Goal: Information Seeking & Learning: Learn about a topic

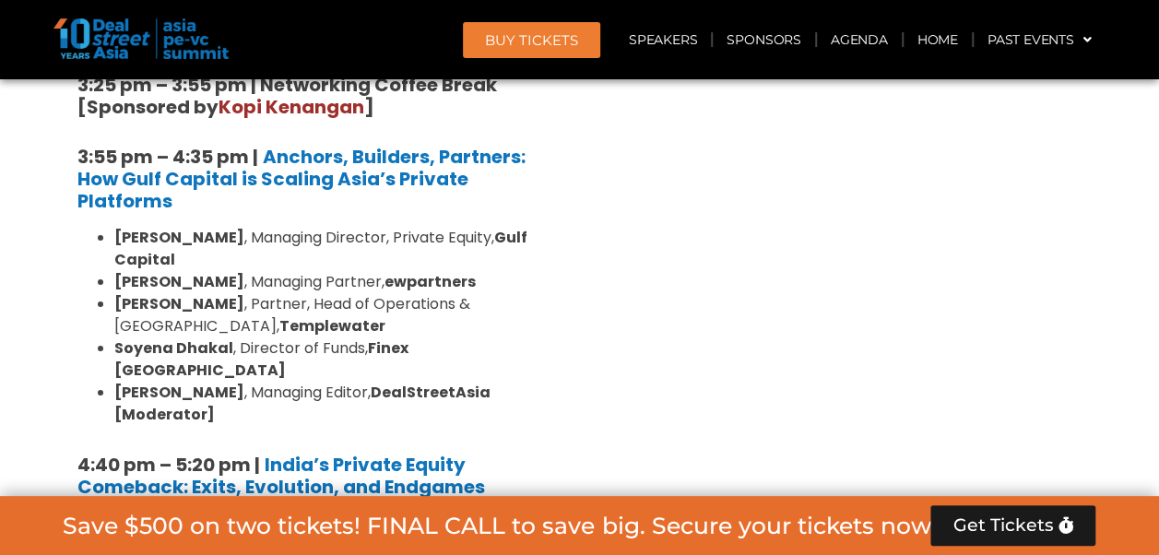
scroll to position [3527, 0]
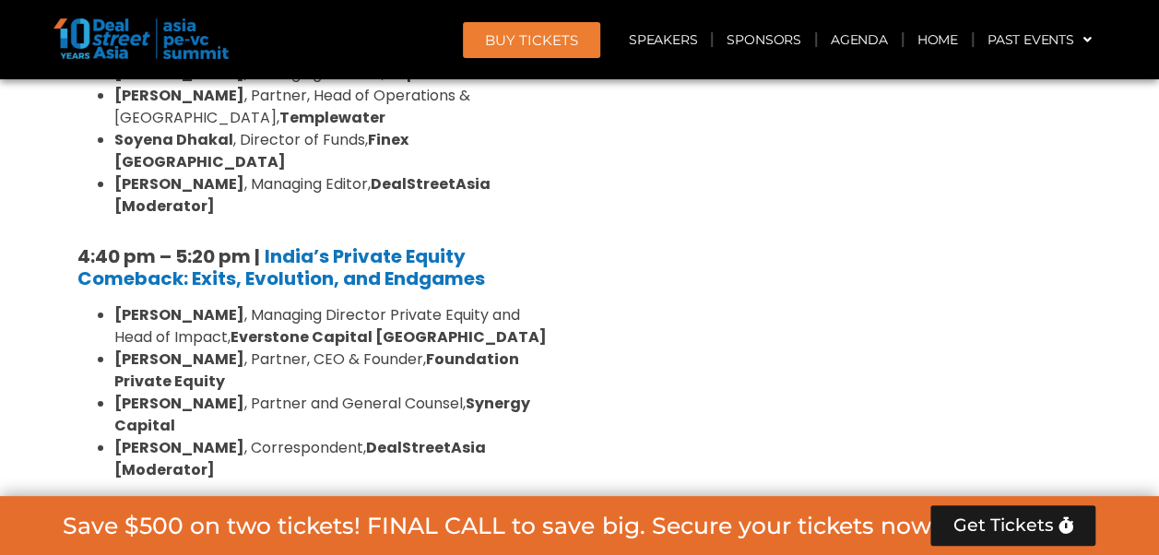
scroll to position [3435, 0]
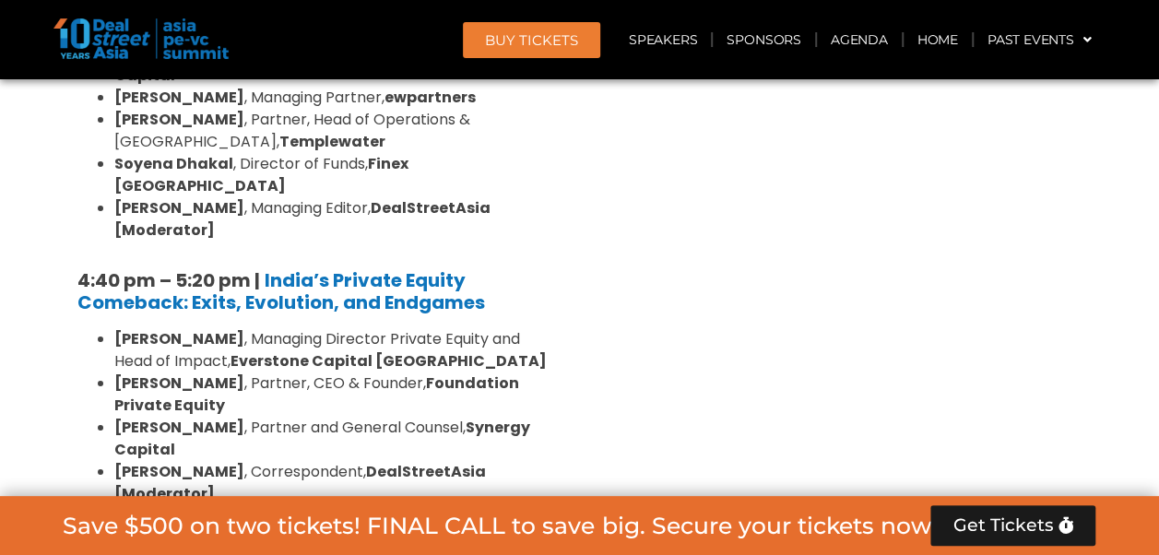
drag, startPoint x: 823, startPoint y: 195, endPoint x: 675, endPoint y: 144, distance: 156.1
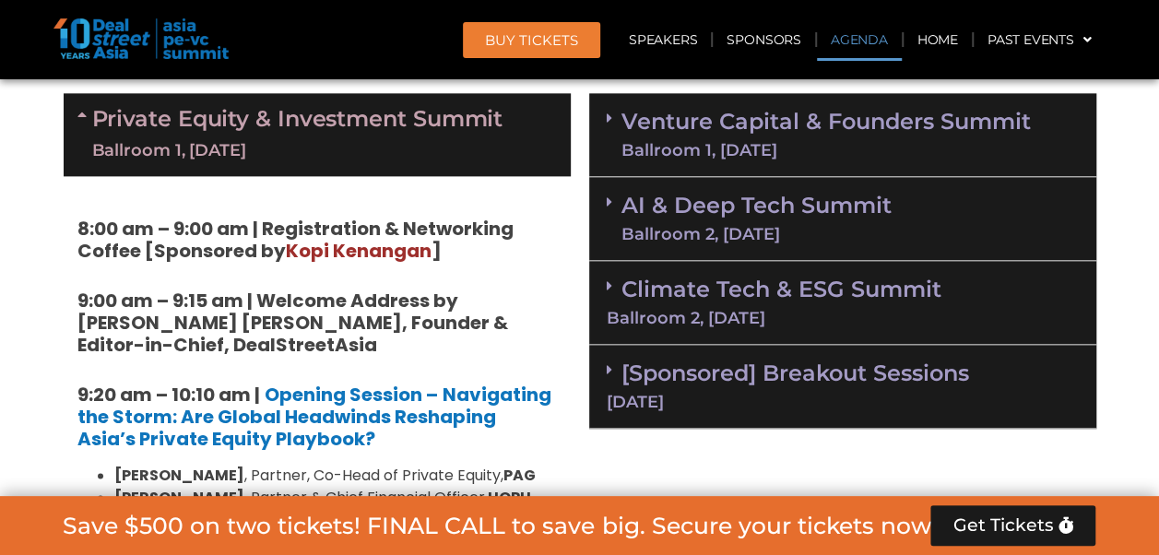
scroll to position [852, 0]
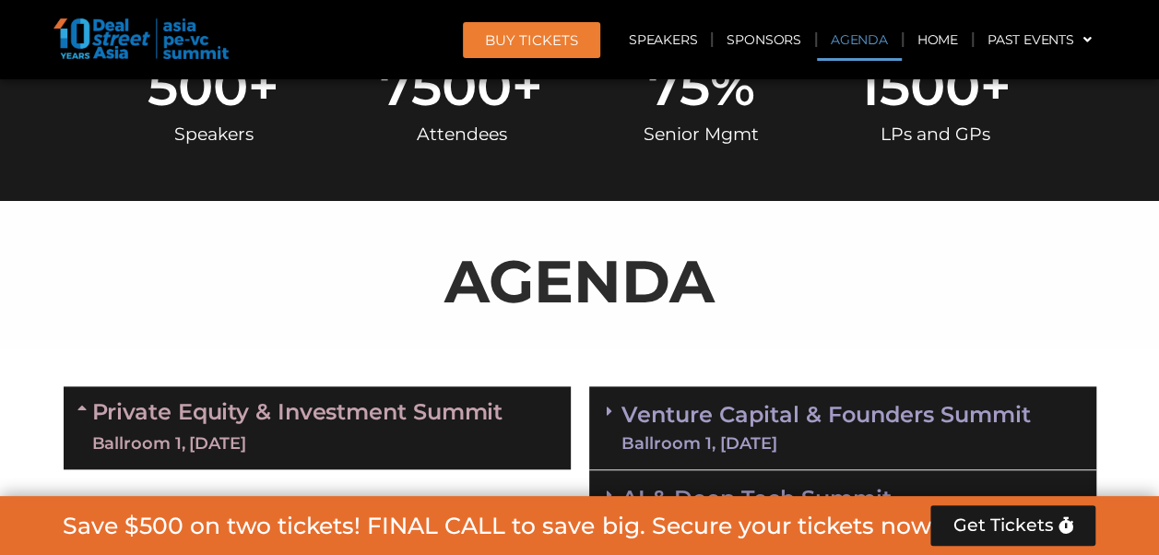
click at [477, 416] on link "Private Equity & Investment Summit Ballroom 1, [DATE]" at bounding box center [297, 427] width 411 height 55
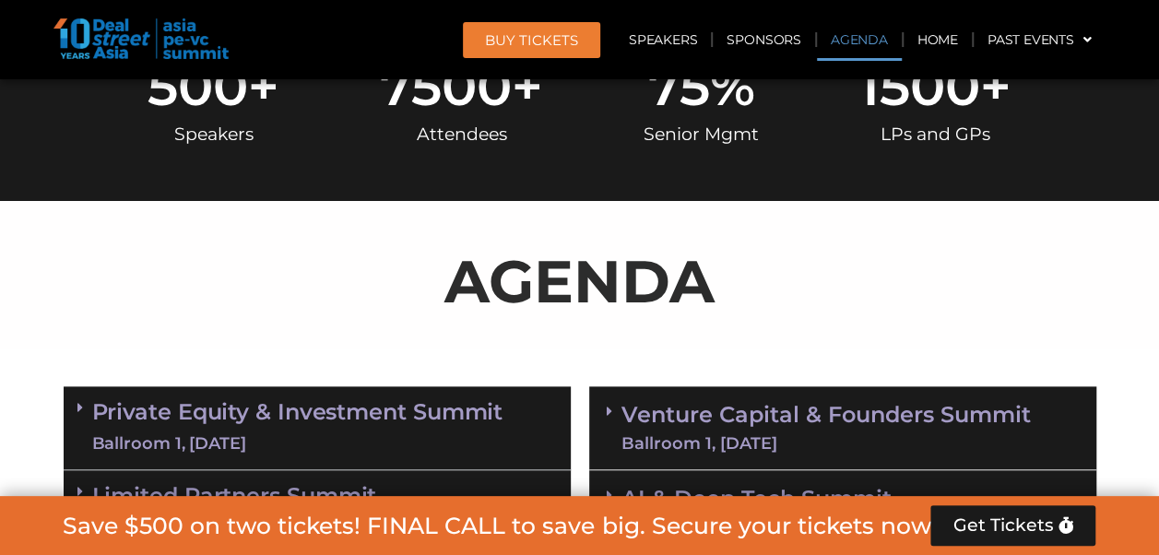
click at [707, 396] on div "Venture Capital & Founders​ Summit Ballroom 1, [DATE]" at bounding box center [842, 428] width 507 height 84
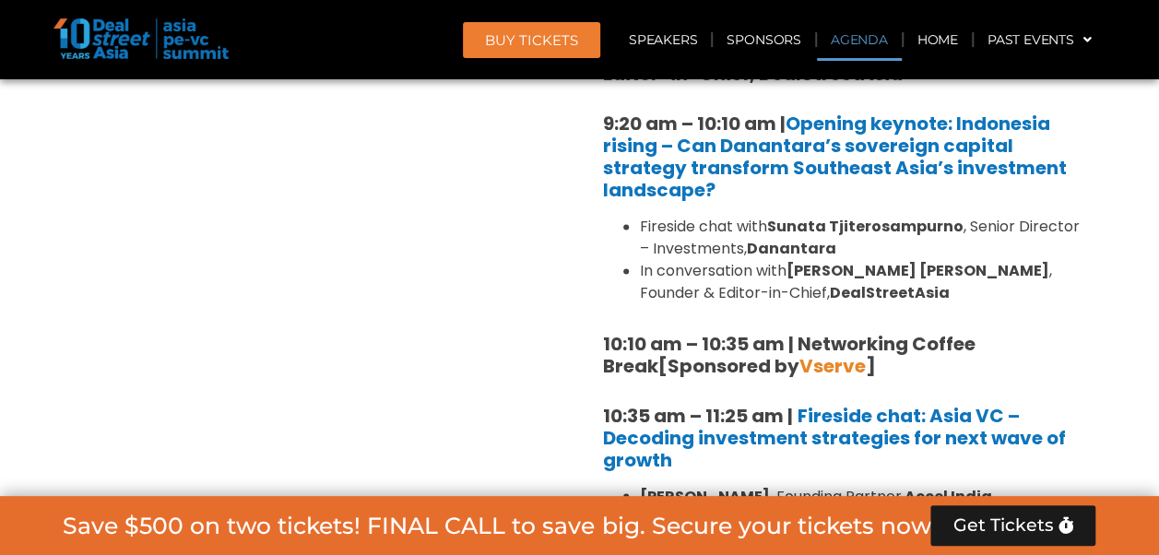
scroll to position [1590, 0]
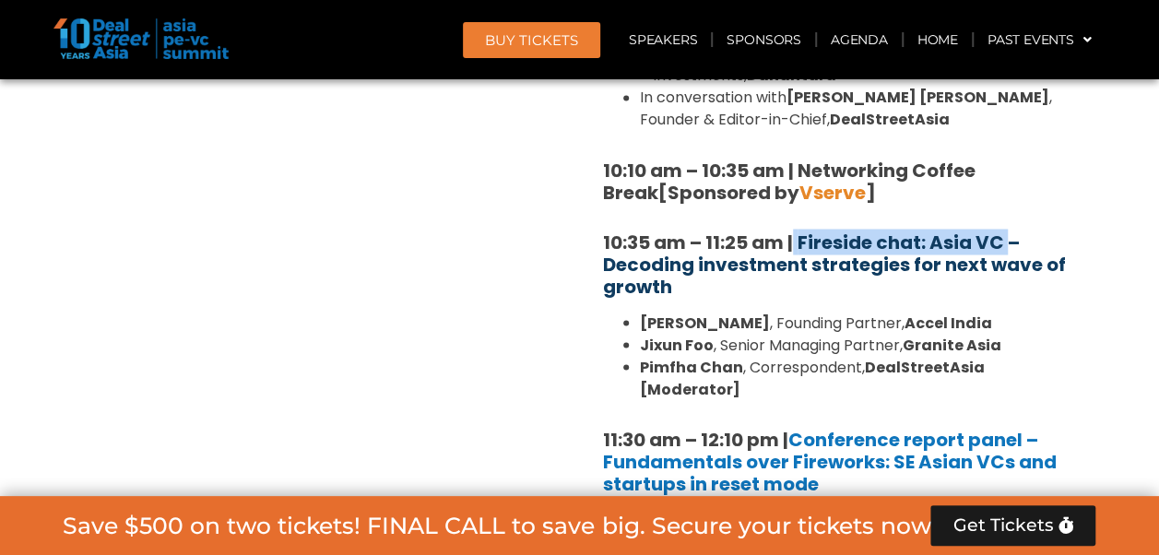
drag, startPoint x: 792, startPoint y: 216, endPoint x: 1013, endPoint y: 238, distance: 221.6
drag, startPoint x: 1013, startPoint y: 238, endPoint x: 891, endPoint y: 236, distance: 121.8
click at [891, 236] on b "Fireside chat: Asia VC – Decoding investment strategies for next wave of growth" at bounding box center [834, 264] width 463 height 70
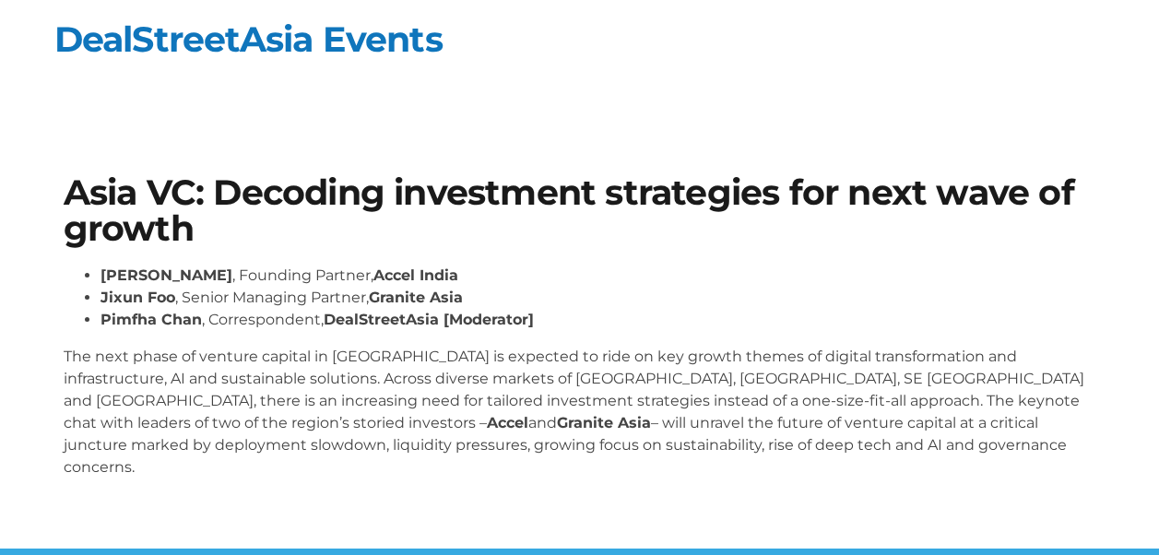
scroll to position [199, 0]
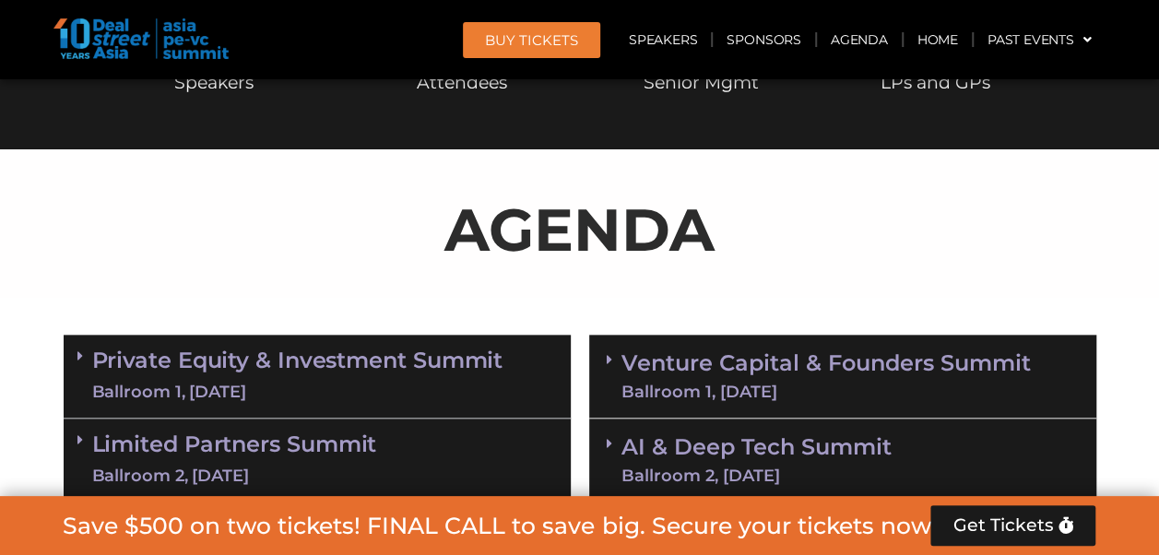
click at [831, 363] on link "Venture Capital & Founders​ Summit Ballroom 1, [DATE]" at bounding box center [827, 376] width 410 height 48
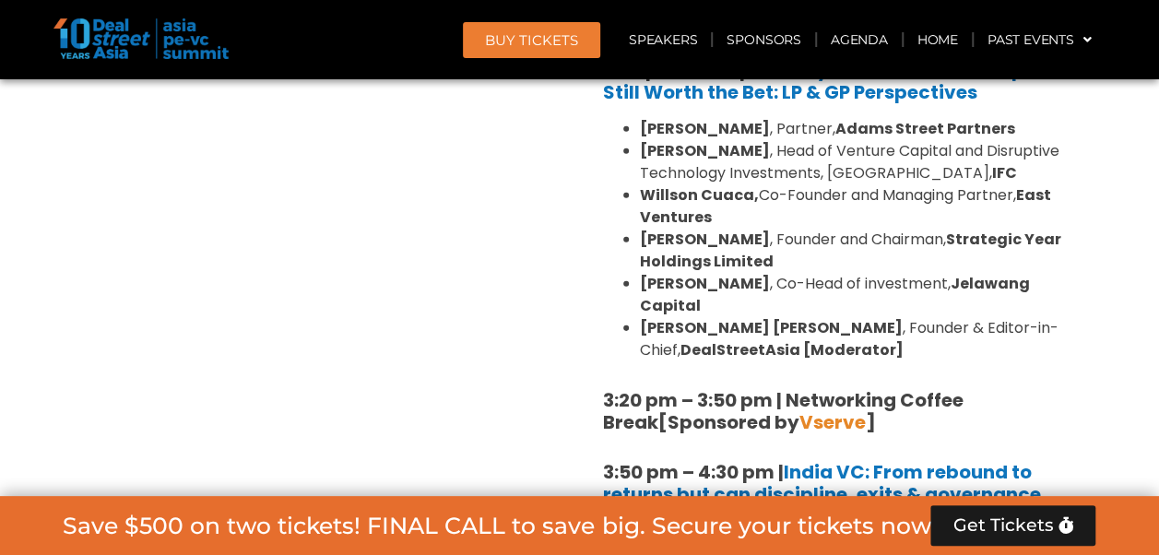
scroll to position [2656, 0]
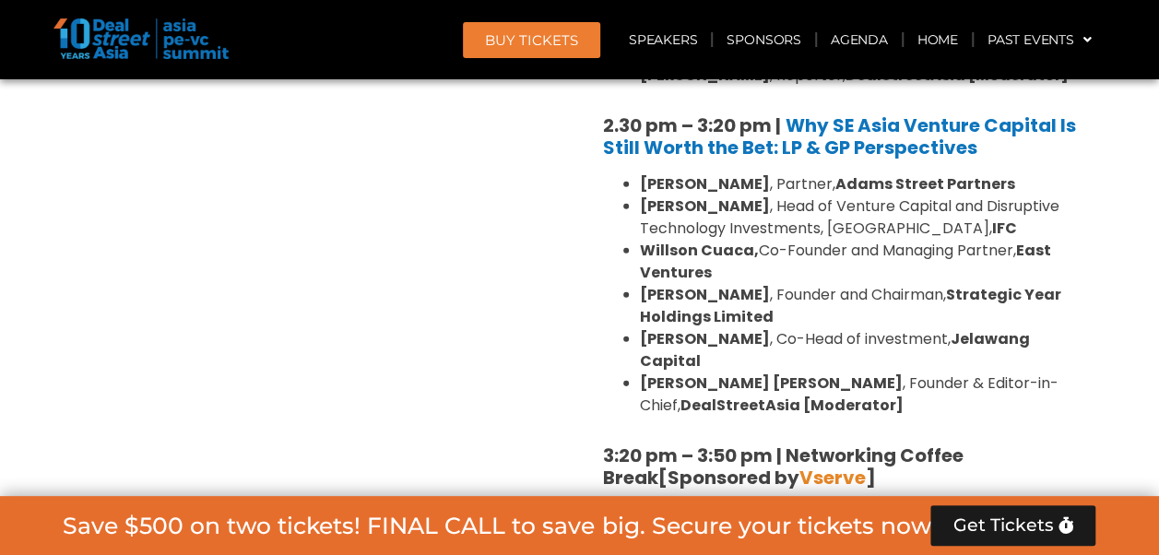
click at [934, 284] on li "Conrad Tsang , Founder and Chairman, Strategic Year Holdings Limited" at bounding box center [861, 306] width 443 height 44
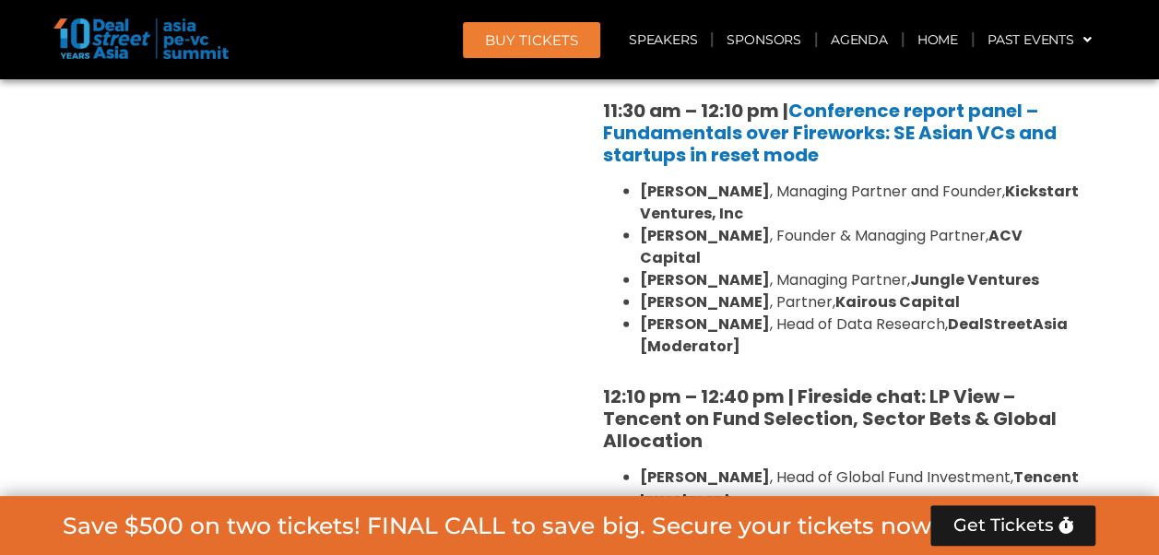
scroll to position [1642, 0]
